Goal: Task Accomplishment & Management: Manage account settings

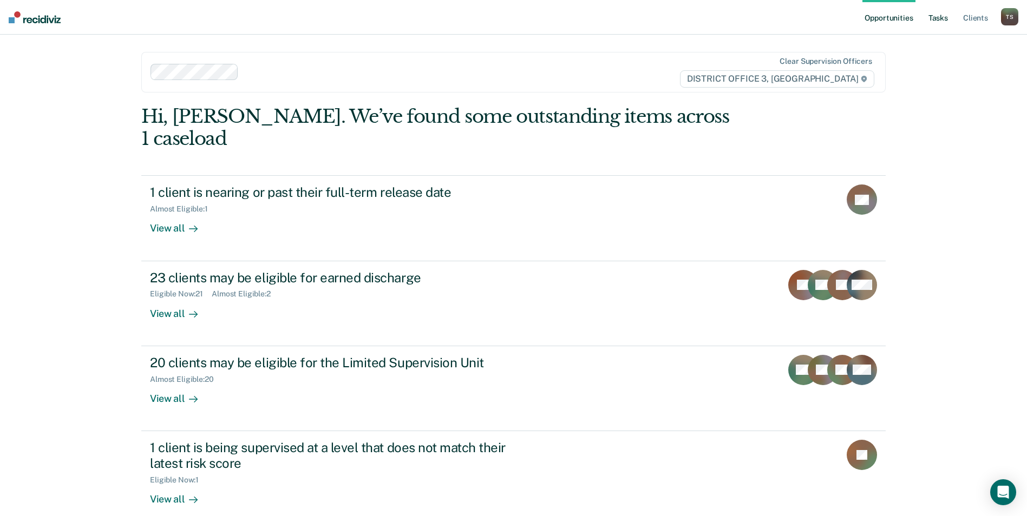
click at [934, 21] on link "Tasks" at bounding box center [938, 17] width 24 height 35
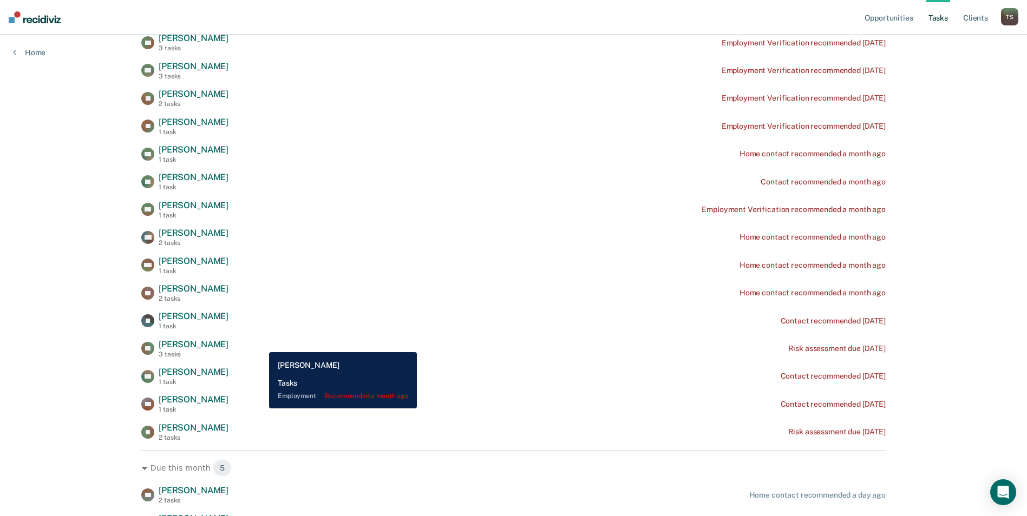
scroll to position [812, 0]
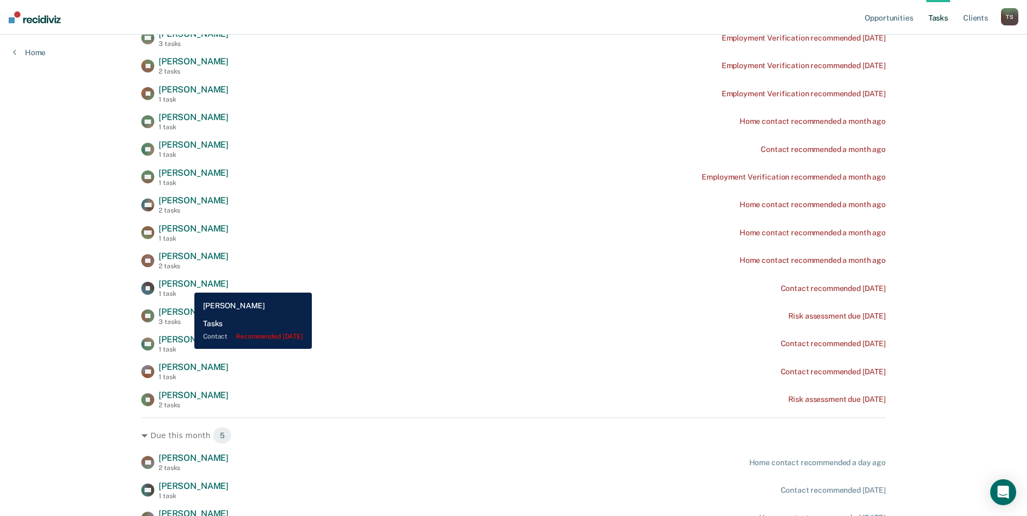
click at [186, 285] on span "[PERSON_NAME]" at bounding box center [194, 284] width 70 height 10
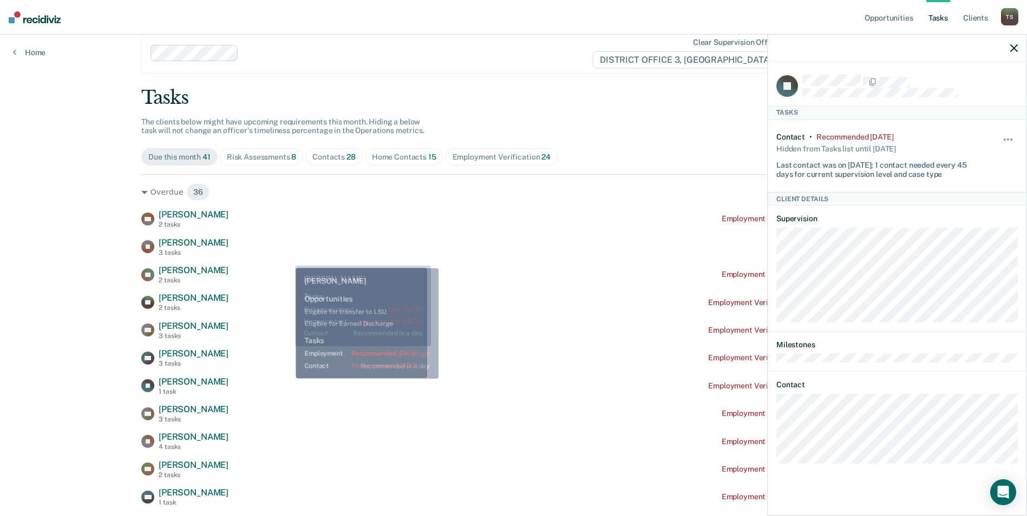
scroll to position [0, 0]
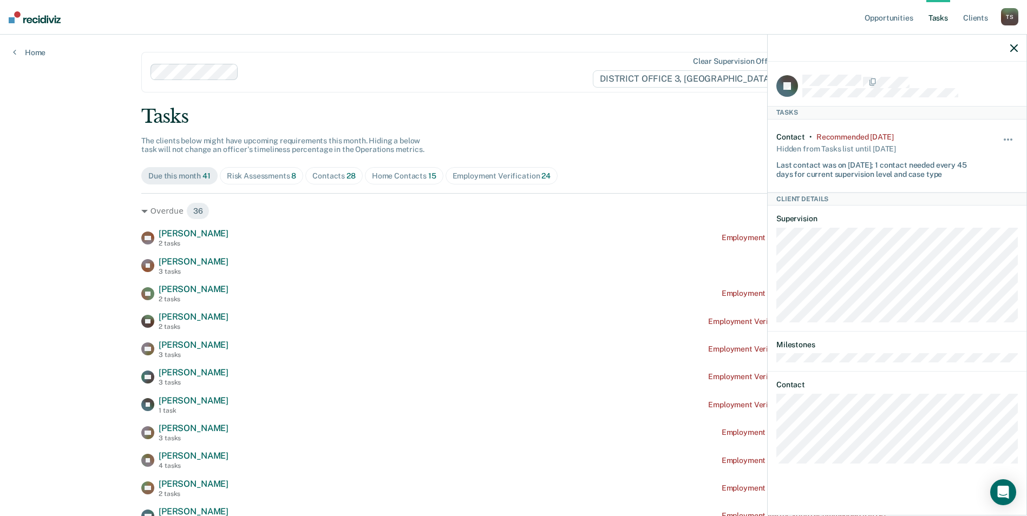
click at [329, 176] on div "Contacts 28" at bounding box center [333, 176] width 43 height 9
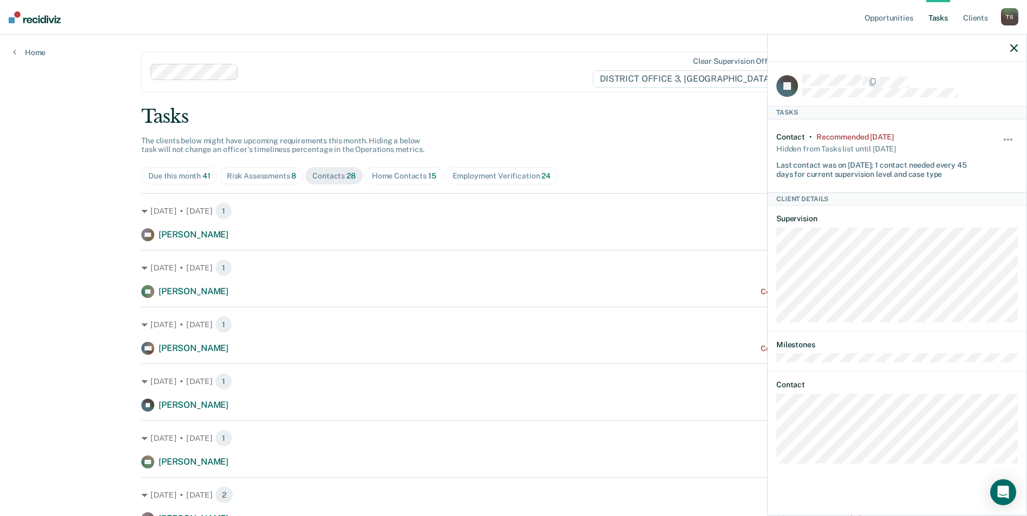
click at [1017, 48] on icon "button" at bounding box center [1014, 48] width 8 height 8
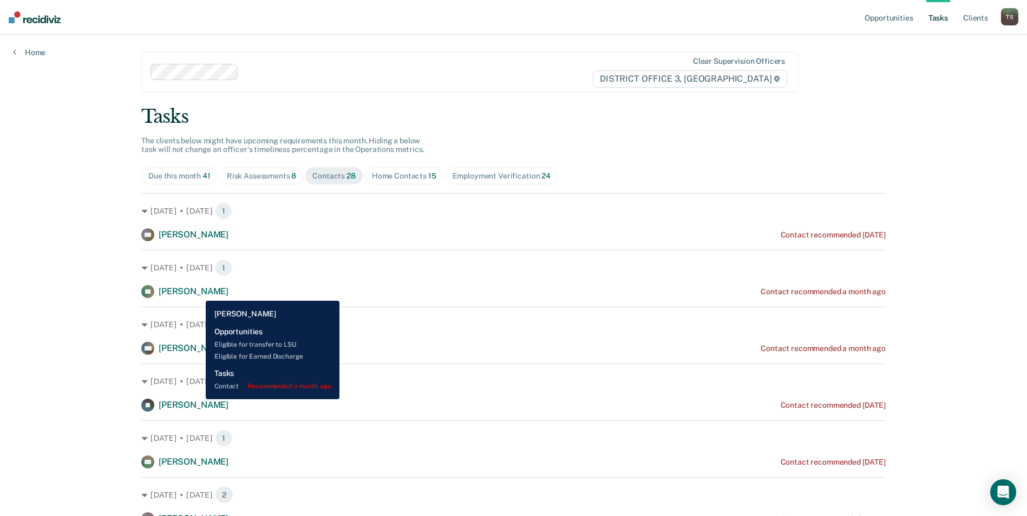
click at [198, 293] on span "[PERSON_NAME]" at bounding box center [194, 291] width 70 height 10
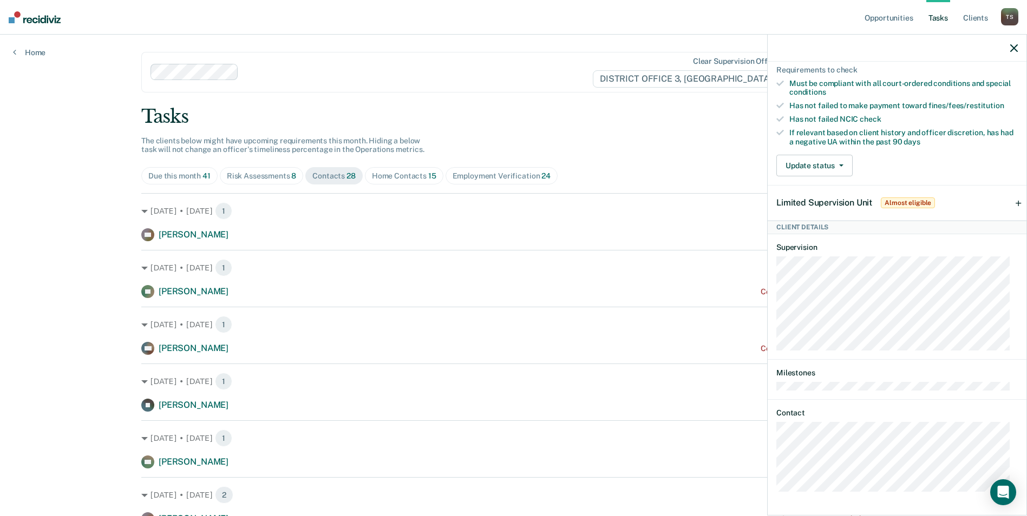
click at [517, 125] on div "Tasks" at bounding box center [513, 117] width 744 height 22
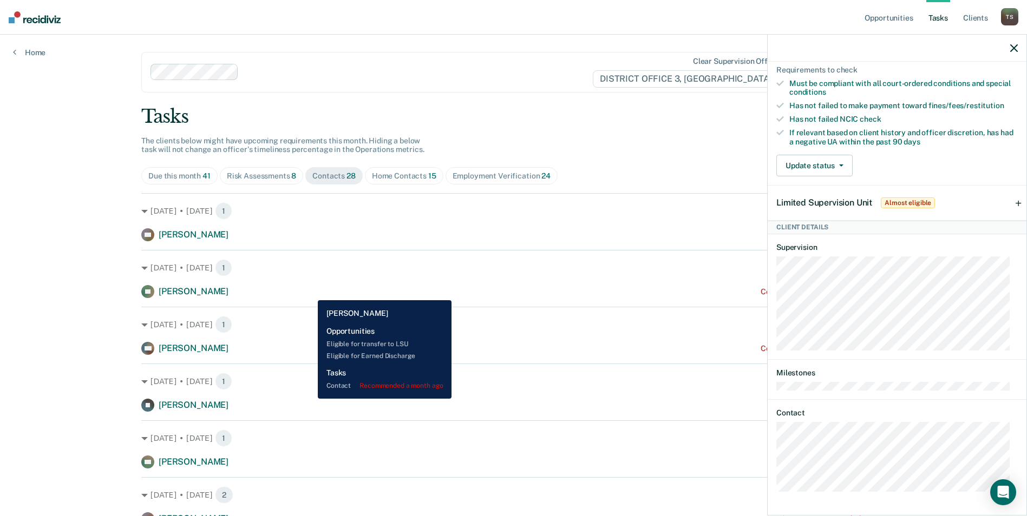
click at [310, 292] on div "DF [PERSON_NAME] Contact recommended a month ago" at bounding box center [513, 291] width 744 height 13
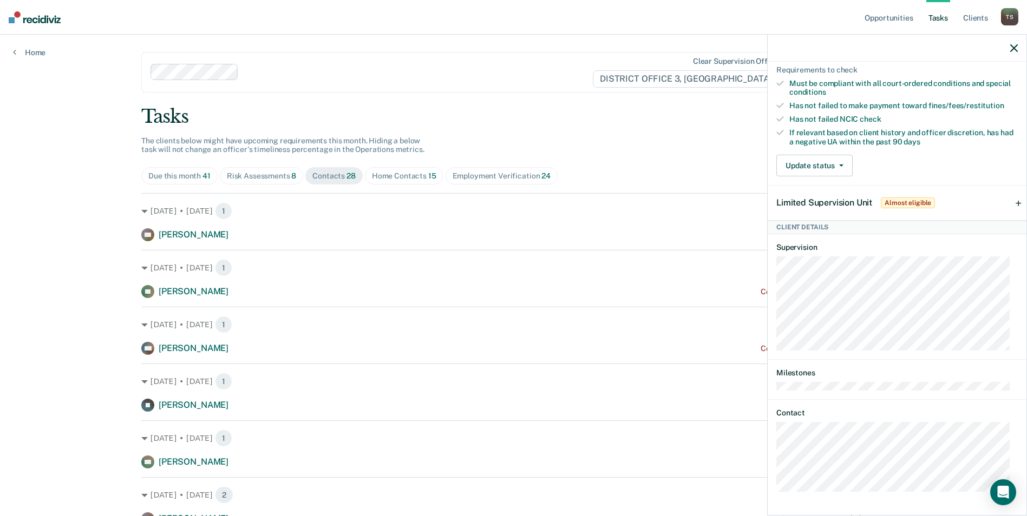
click at [1013, 50] on icon "button" at bounding box center [1014, 48] width 8 height 8
